Goal: Information Seeking & Learning: Learn about a topic

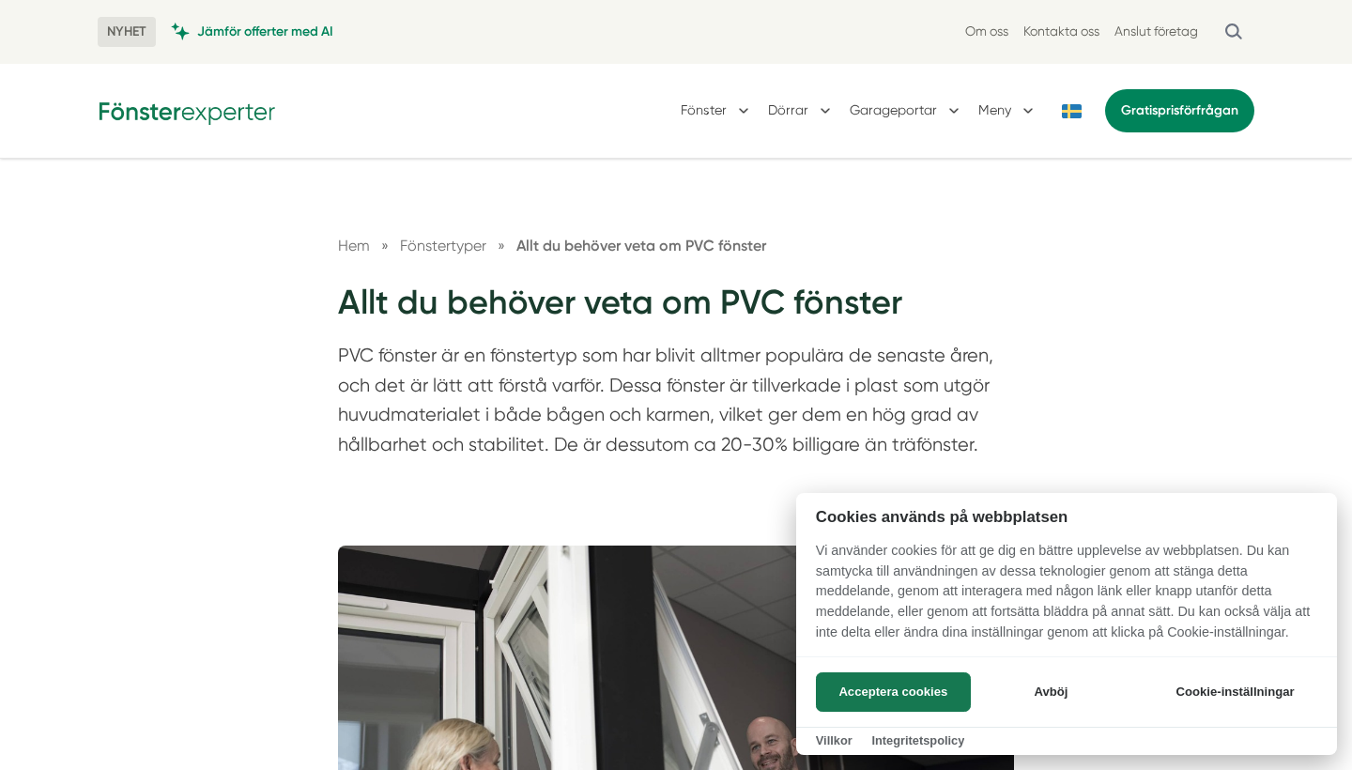
scroll to position [254, 0]
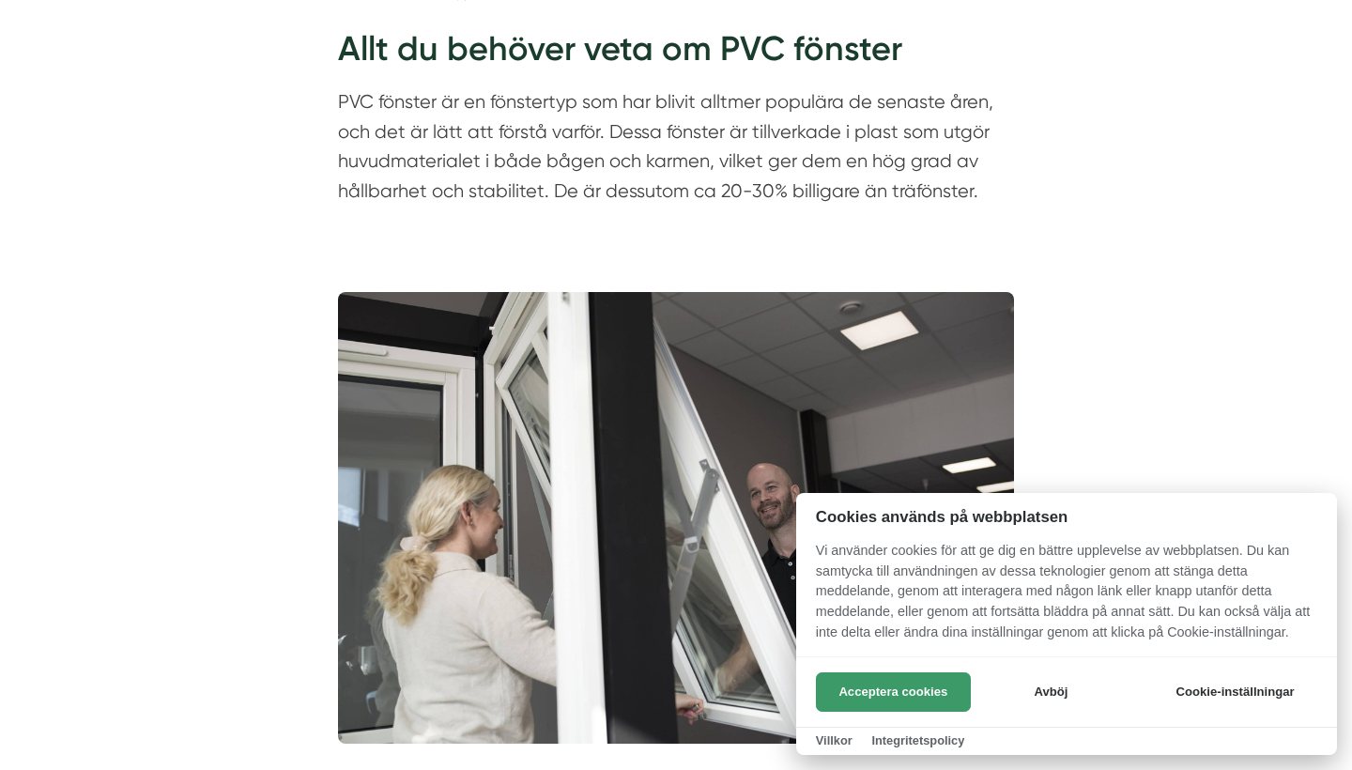
click at [926, 690] on button "Acceptera cookies" at bounding box center [893, 691] width 155 height 39
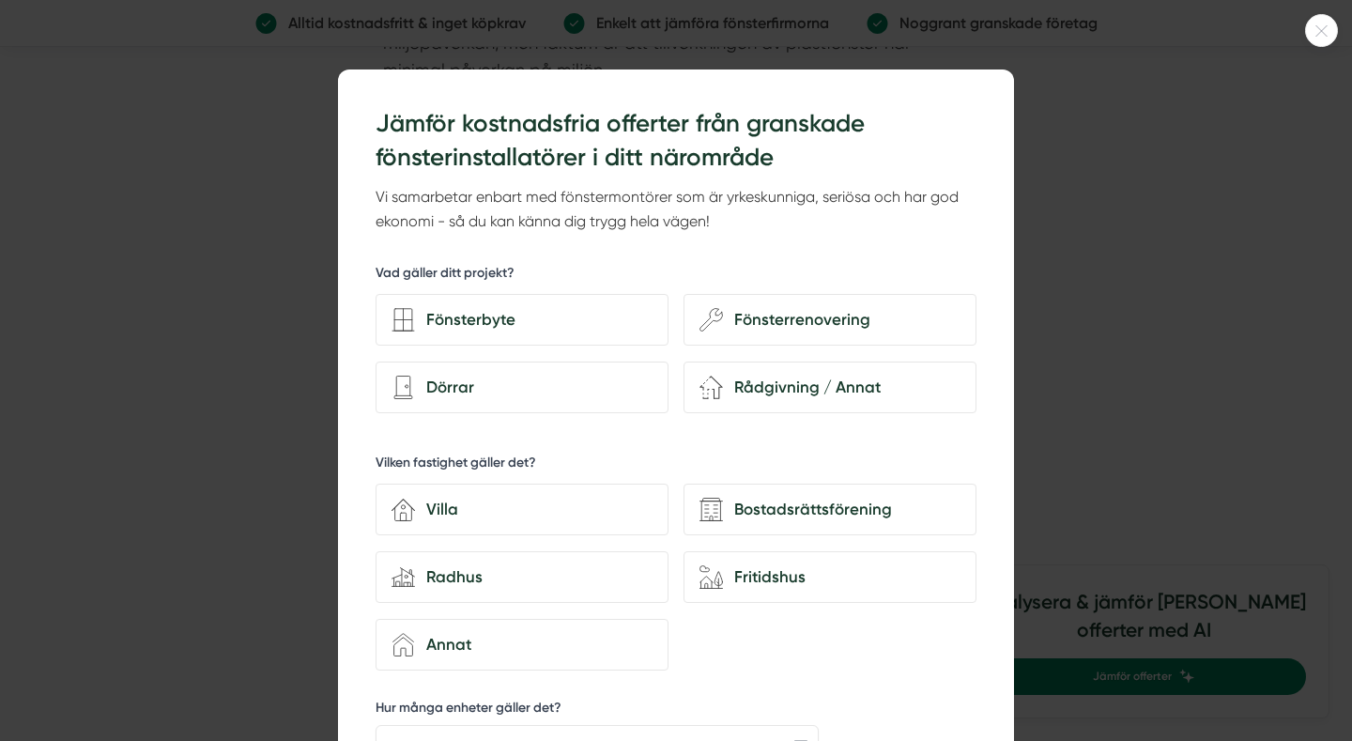
scroll to position [16358, 0]
click at [1182, 136] on div at bounding box center [676, 370] width 1352 height 741
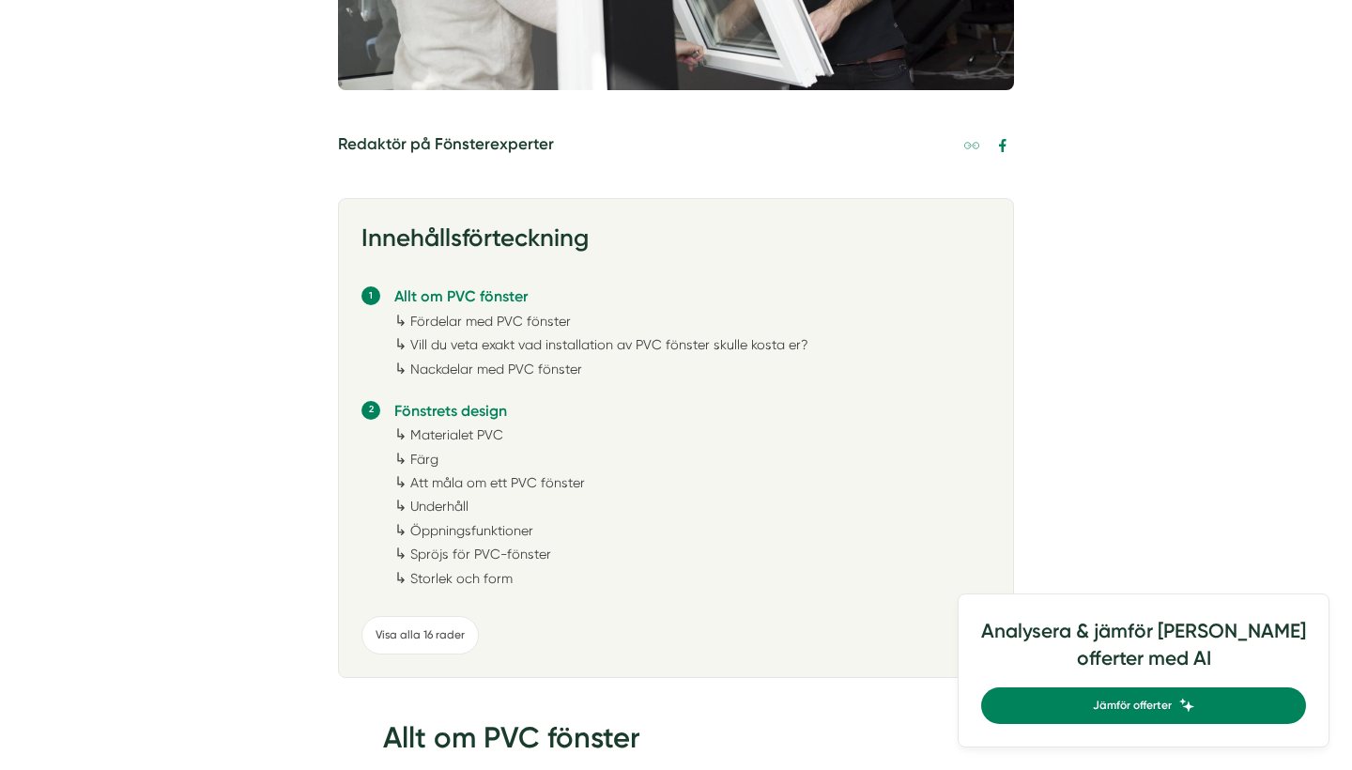
scroll to position [1004, 0]
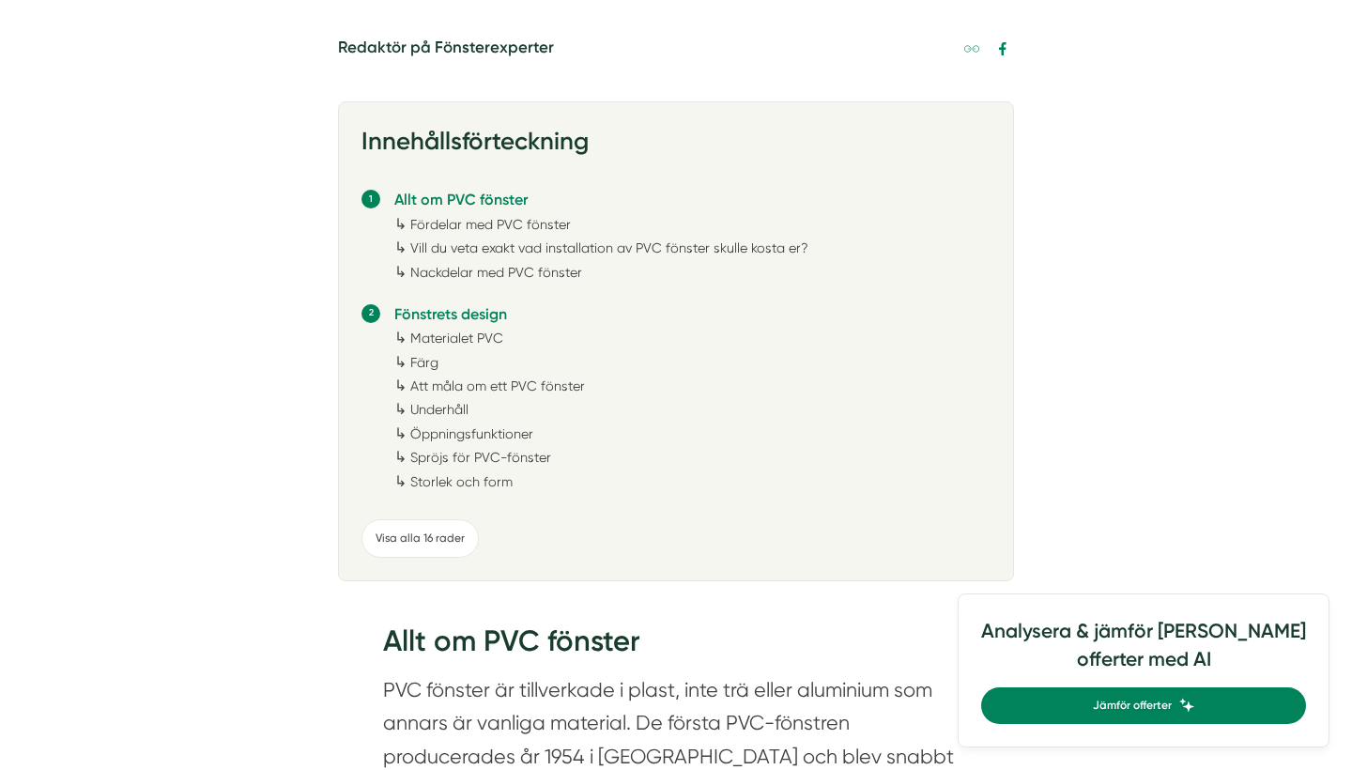
click at [522, 223] on link "Fördelar med PVC fönster" at bounding box center [490, 224] width 161 height 15
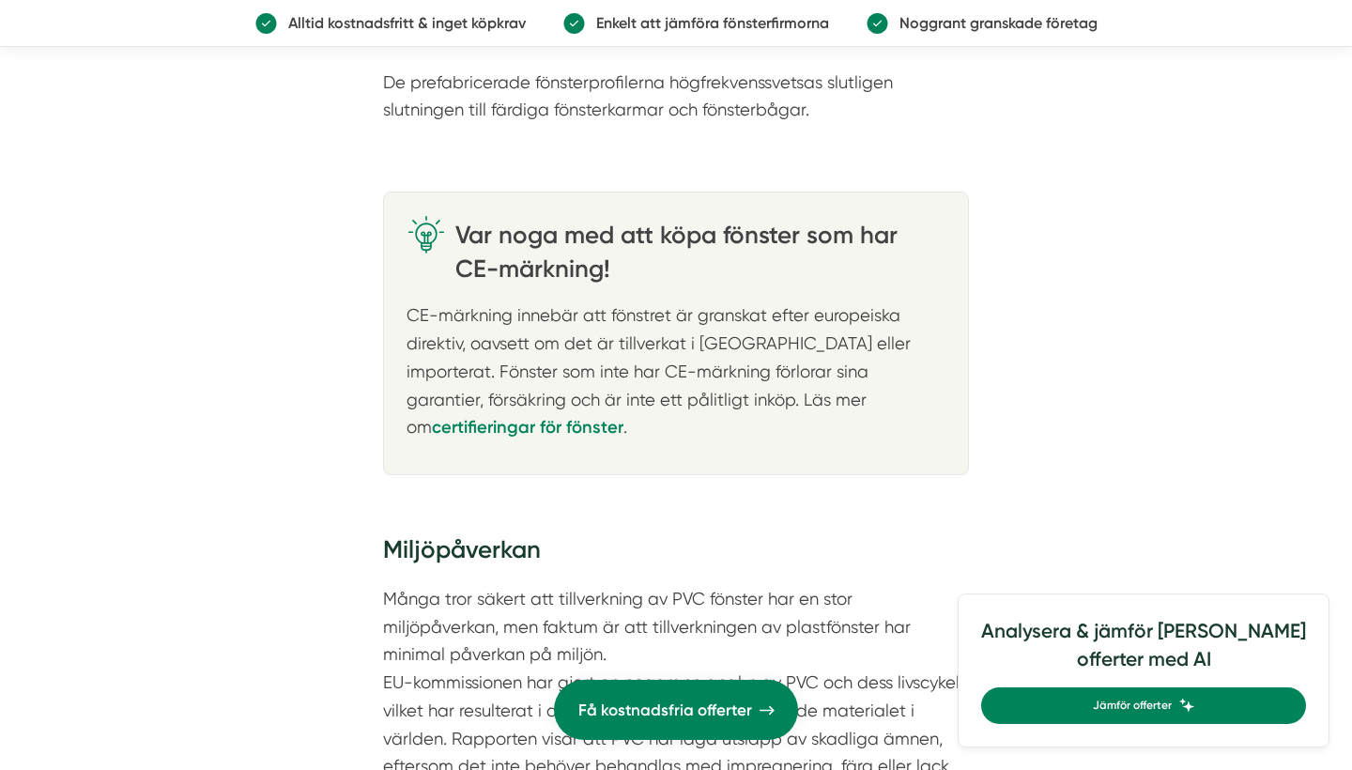
scroll to position [8917, 0]
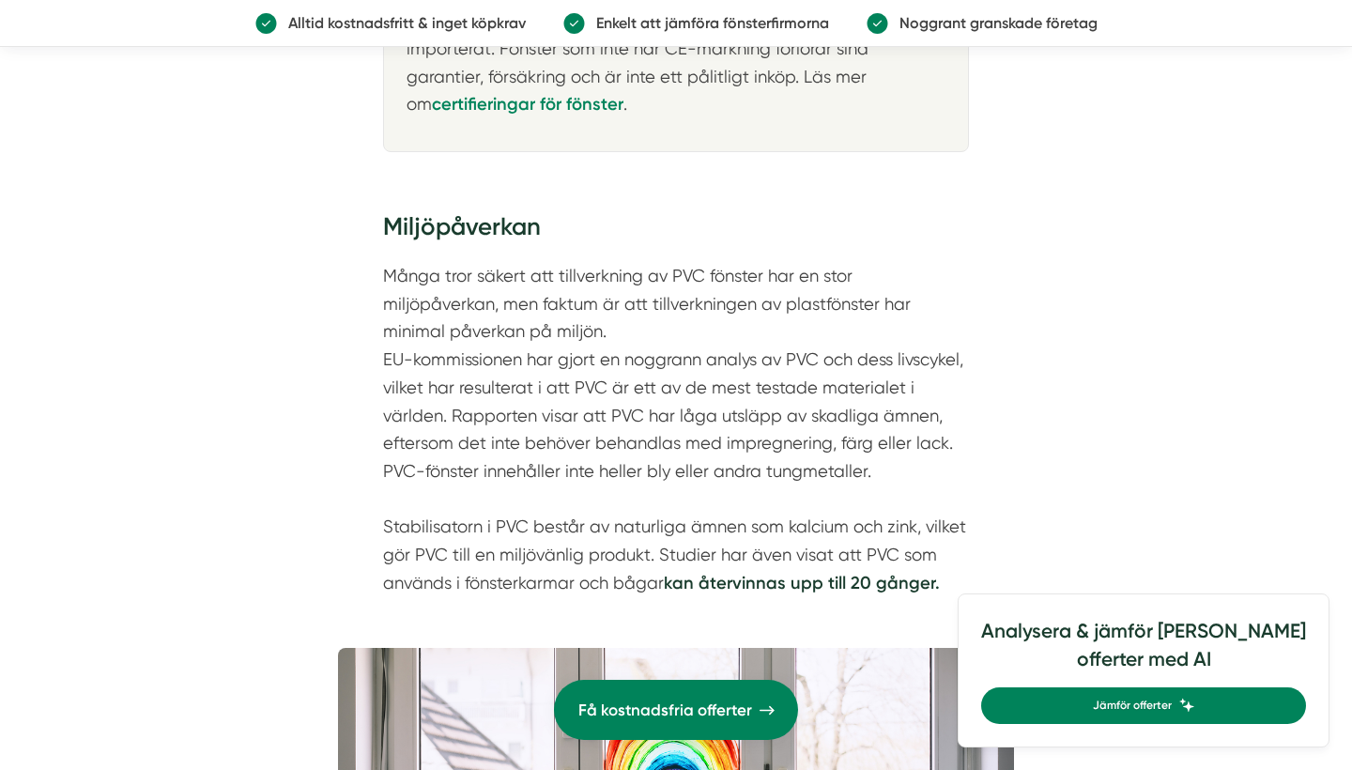
drag, startPoint x: 613, startPoint y: 196, endPoint x: 692, endPoint y: 251, distance: 95.9
copy p "bidrar till ökad isoleringsförmåga. Denna egenskap försämras inte med åren, uta…"
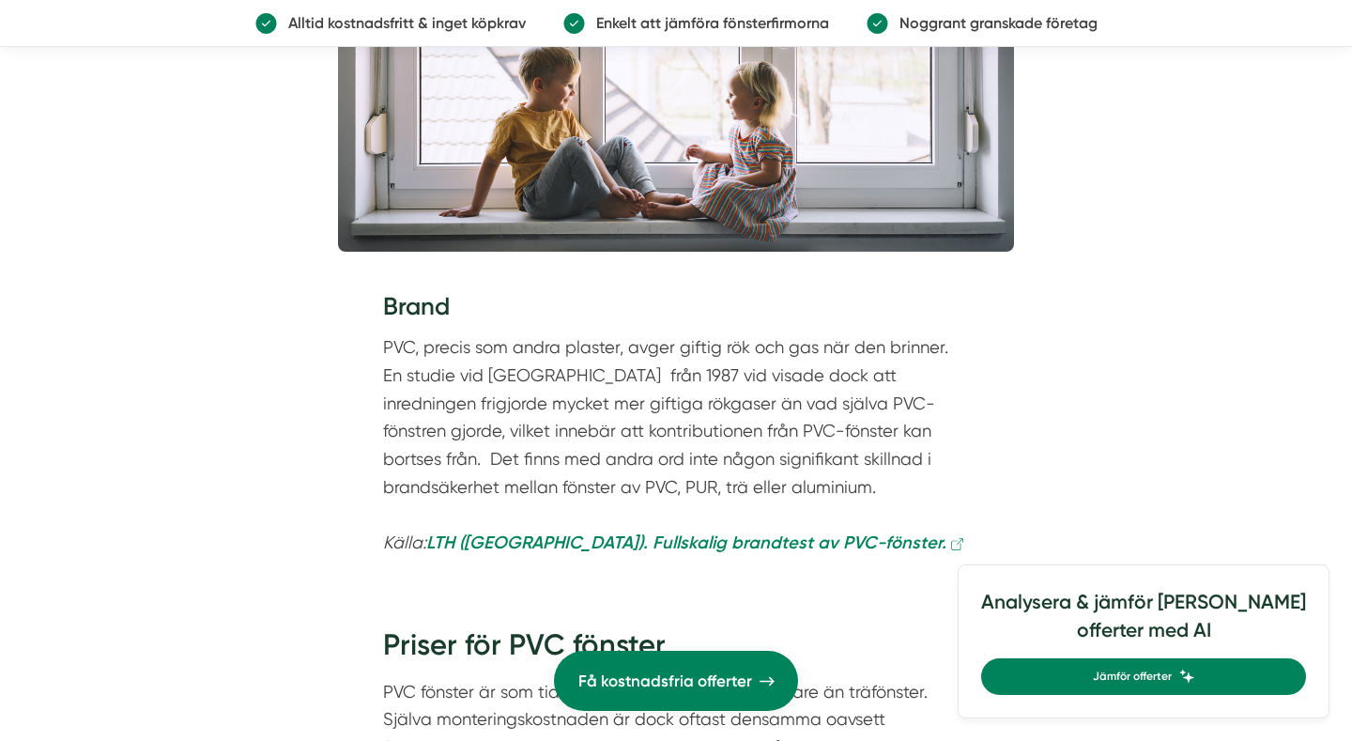
scroll to position [15995, 0]
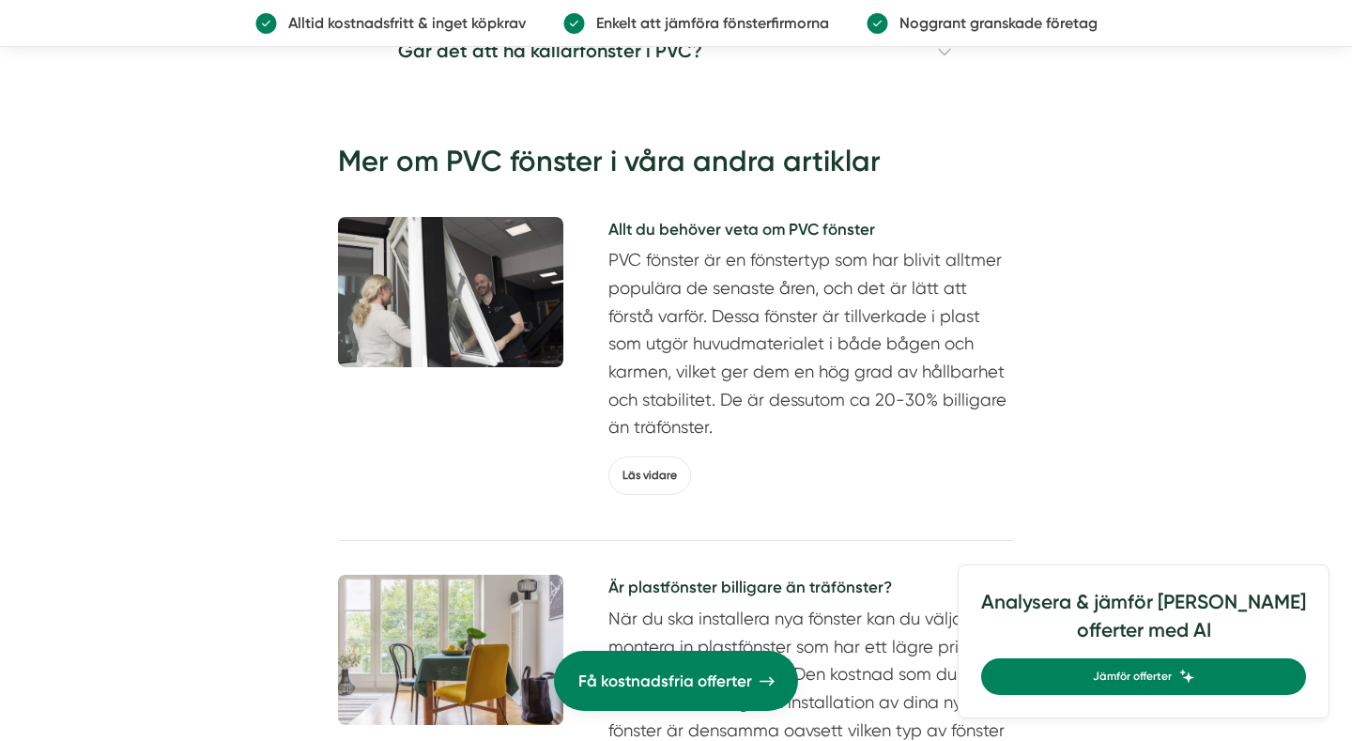
scroll to position [16135, 0]
